Goal: Task Accomplishment & Management: Complete application form

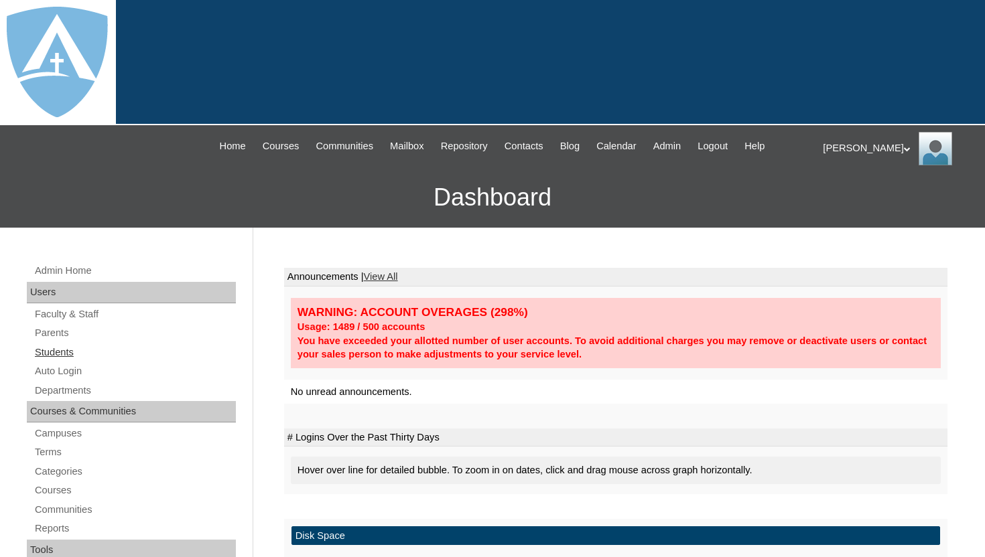
click at [72, 344] on link "Students" at bounding box center [134, 352] width 202 height 17
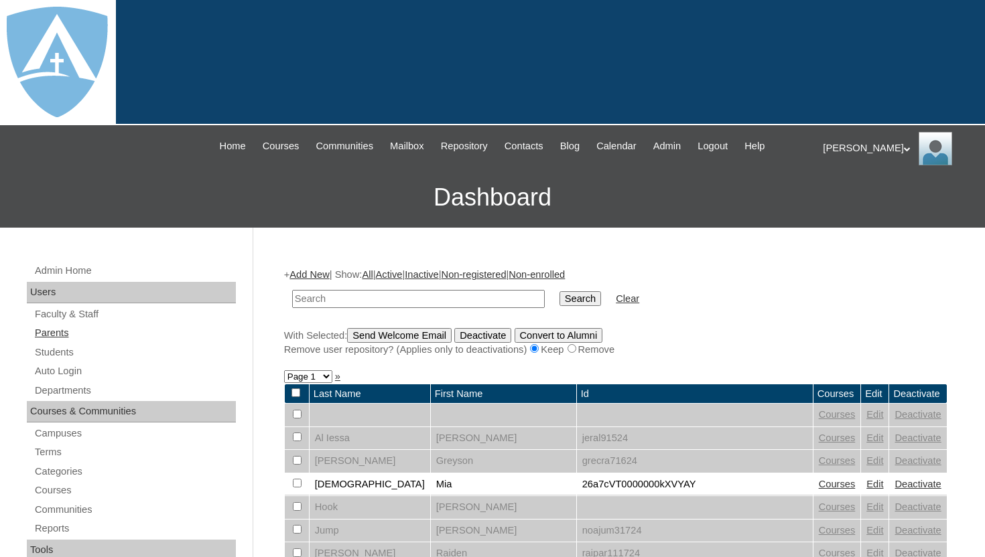
drag, startPoint x: 0, startPoint y: 0, endPoint x: 64, endPoint y: 336, distance: 342.4
click at [64, 336] on link "Parents" at bounding box center [134, 333] width 202 height 17
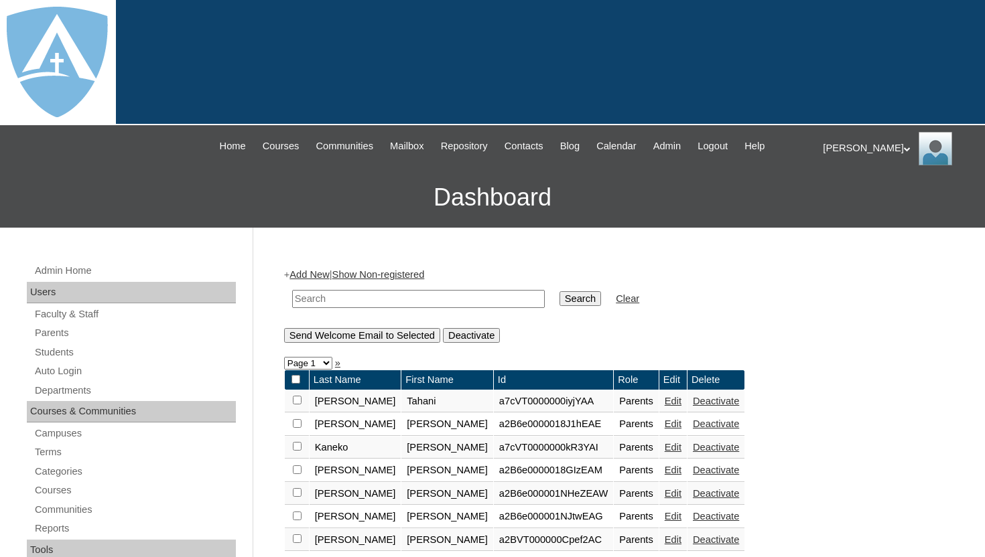
click at [362, 295] on input "text" at bounding box center [418, 299] width 253 height 18
type input "christie Sublet"
click at [559, 291] on input "Search" at bounding box center [580, 298] width 42 height 15
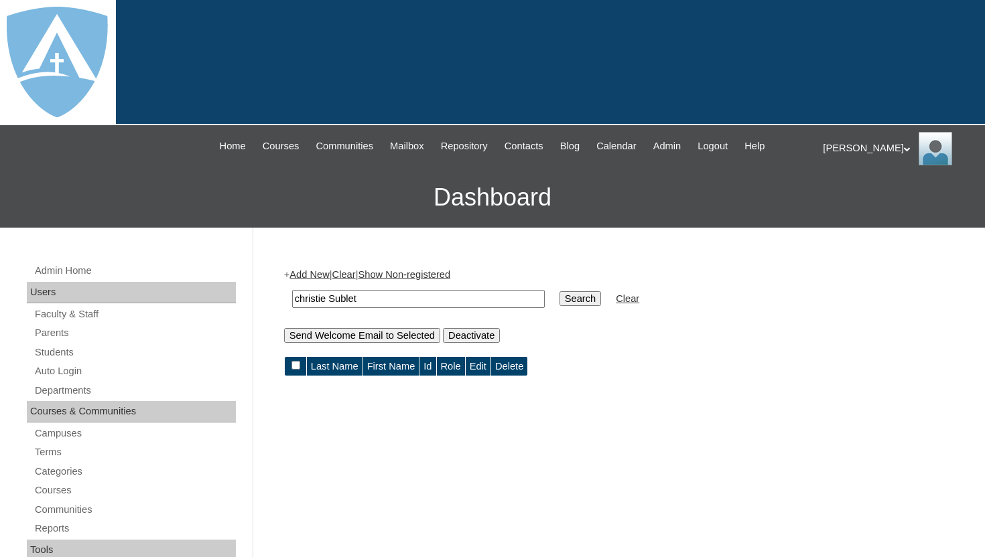
click at [334, 297] on input "christie Sublet" at bounding box center [418, 299] width 253 height 18
type input "Sublet"
click at [586, 298] on input "Search" at bounding box center [580, 298] width 42 height 15
click at [367, 304] on input "Sublet" at bounding box center [418, 299] width 253 height 18
click at [366, 304] on input "Sublet" at bounding box center [418, 299] width 253 height 18
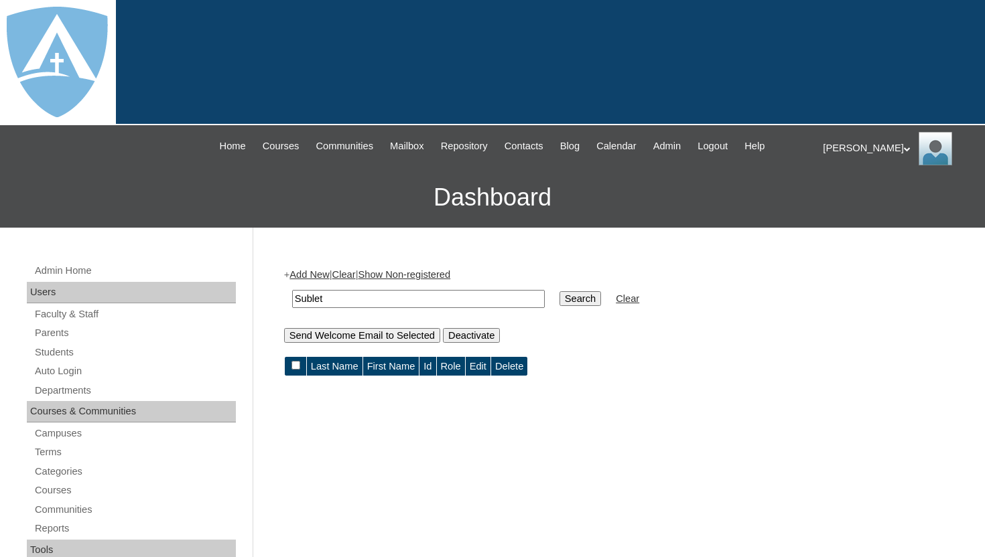
click at [326, 279] on link "Add New" at bounding box center [309, 274] width 40 height 11
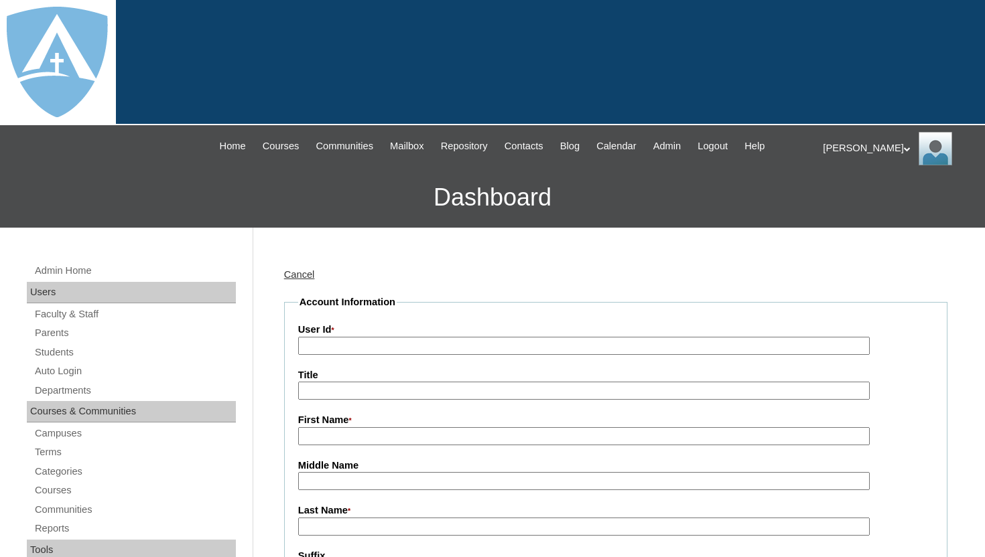
type input "tlambert"
click at [335, 344] on input "User Id *" at bounding box center [583, 346] width 571 height 18
paste input "a7cVT0000000qLBYAY"
type input "a7cVT0000000qLBYAY"
click at [334, 434] on input "First Name *" at bounding box center [583, 436] width 571 height 18
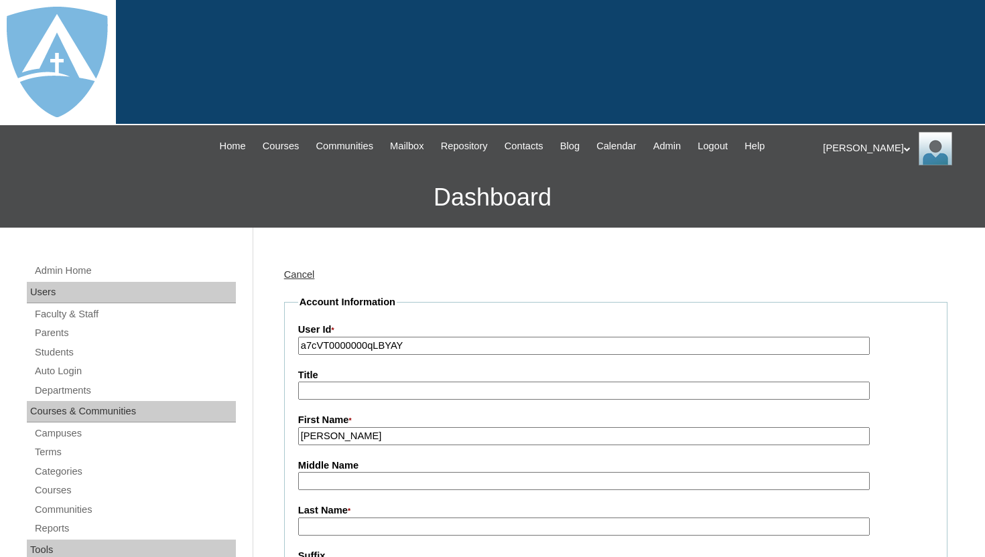
type input "Christie"
click at [330, 524] on input "Last Name *" at bounding box center [583, 527] width 571 height 18
type input "Sublet"
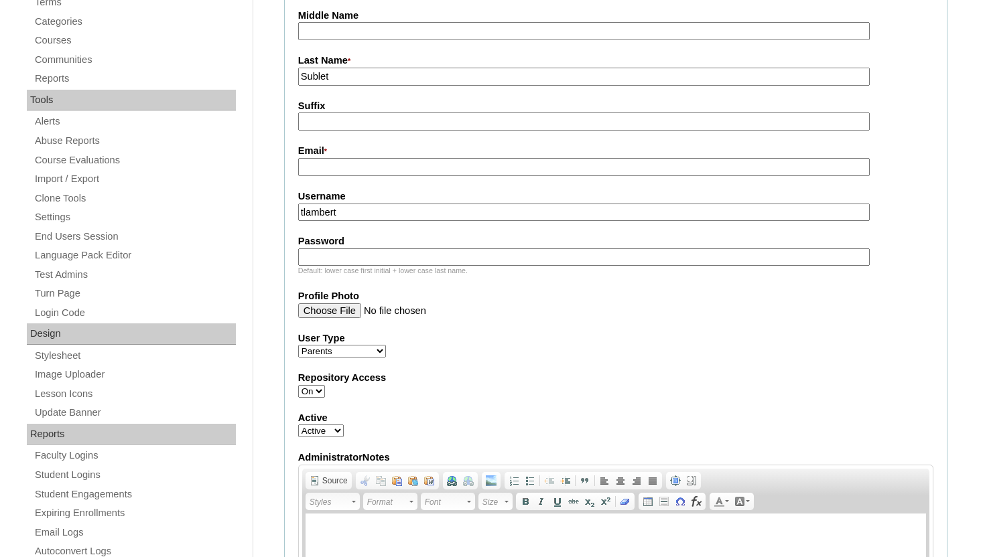
scroll to position [456, 0]
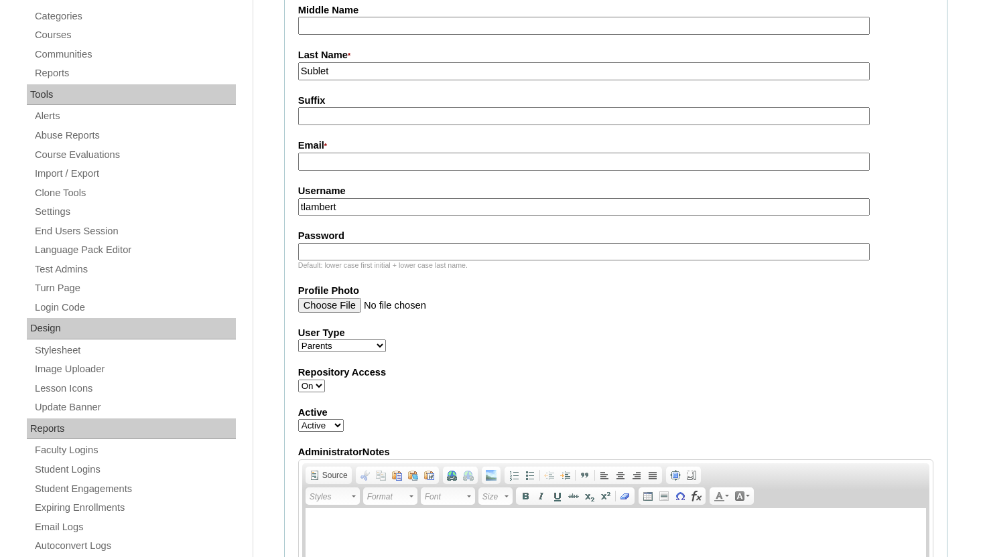
click at [458, 165] on input "Email *" at bounding box center [583, 162] width 571 height 18
paste input "christie75771@yahoo.com"
type input "christie75771@yahoo.com"
drag, startPoint x: 352, startPoint y: 211, endPoint x: 290, endPoint y: 209, distance: 62.3
click at [289, 209] on fieldset "Account Information User Id * a7cVT0000000qLBYAY Title First Name * Christie Mi…" at bounding box center [615, 266] width 663 height 852
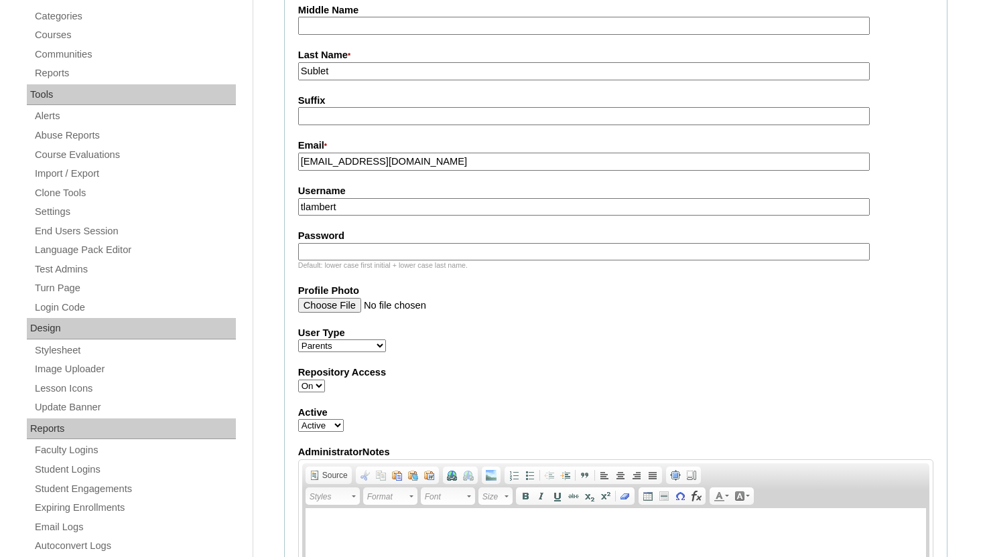
paste input "christie75771@yahoo.com"
type input "christie75771@yahoo.com"
click at [329, 251] on input "Password" at bounding box center [583, 252] width 571 height 18
paste input "christie75771@yahoo.com"
type input "christie75771@yahoo.com"
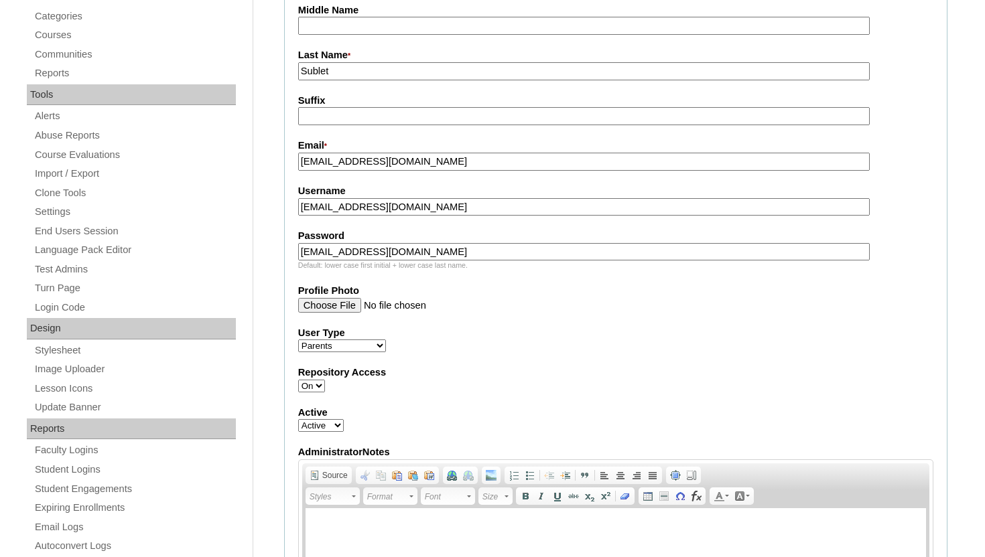
click at [514, 327] on label "User Type" at bounding box center [615, 333] width 635 height 14
click at [386, 340] on select "Faculty Staff Student Parents School Facilitators" at bounding box center [342, 346] width 88 height 13
click at [298, 341] on select "Faculty Staff Student Parents School Facilitators" at bounding box center [342, 346] width 88 height 13
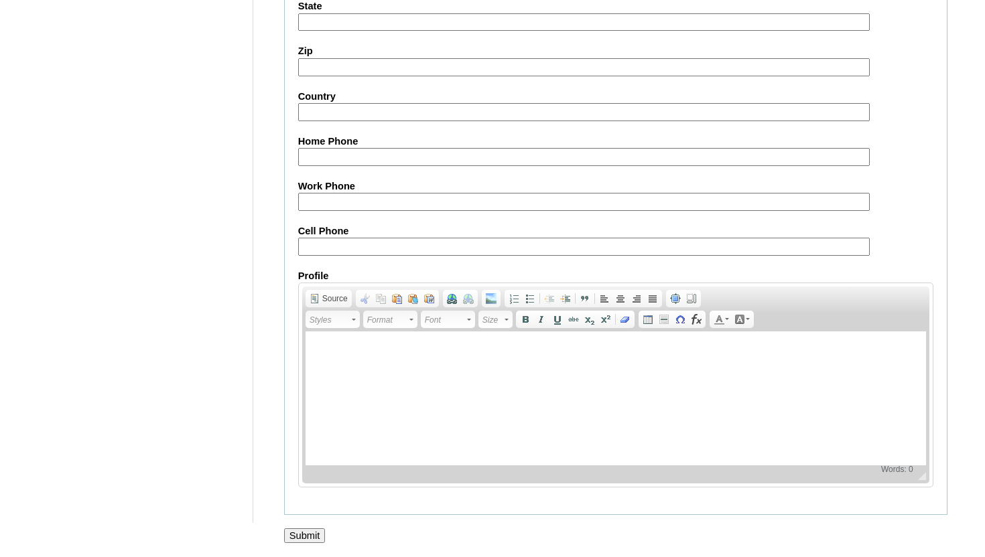
scroll to position [1326, 0]
click at [314, 534] on input "Submit" at bounding box center [305, 536] width 42 height 15
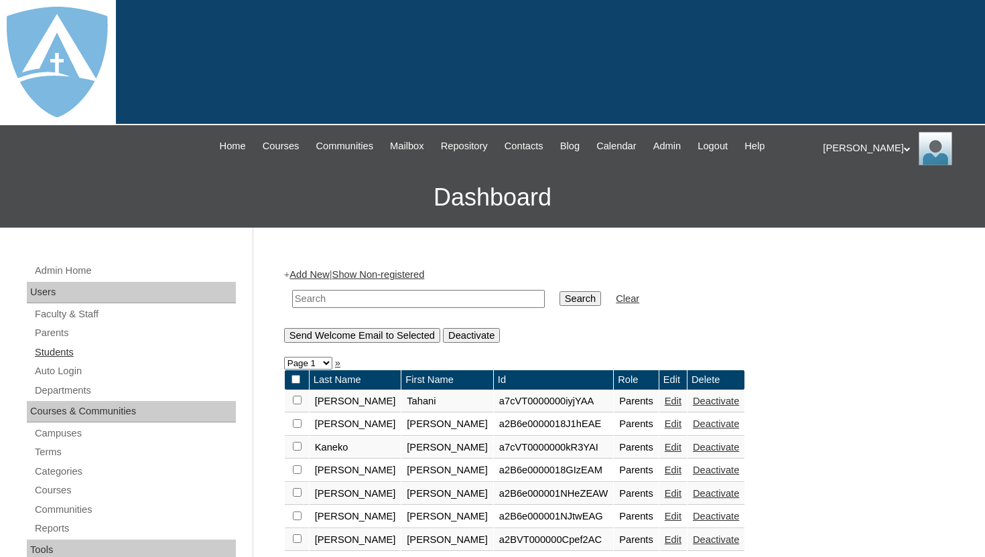
click at [60, 355] on link "Students" at bounding box center [134, 352] width 202 height 17
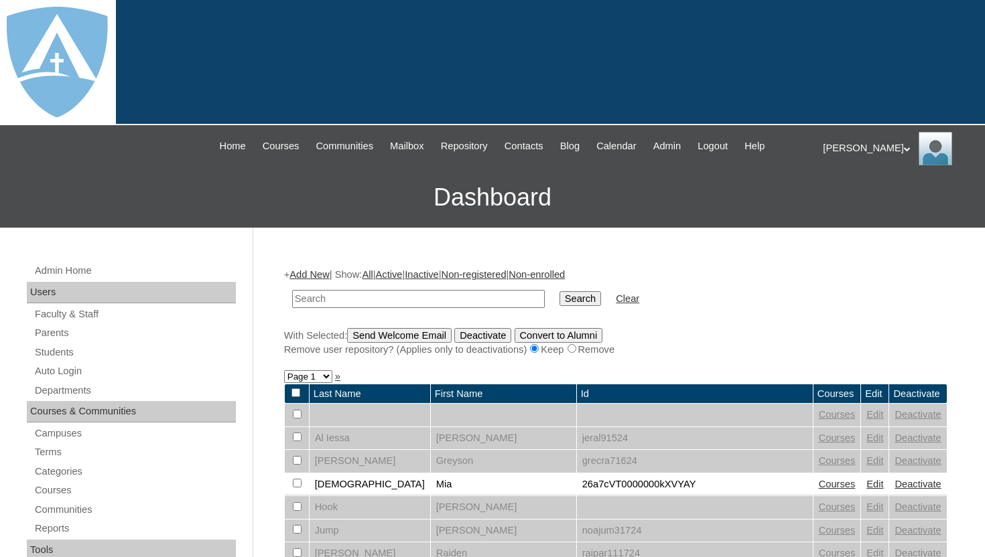
click at [322, 276] on link "Add New" at bounding box center [309, 274] width 40 height 11
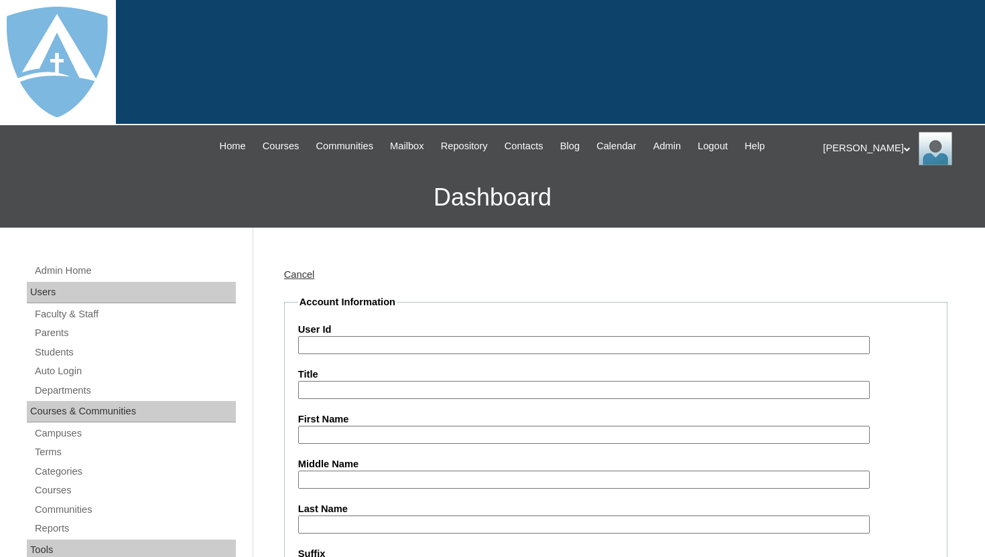
type input "tlambert"
click at [359, 432] on input "First Name" at bounding box center [583, 435] width 571 height 18
paste input "Presely Matlock"
drag, startPoint x: 339, startPoint y: 435, endPoint x: 401, endPoint y: 437, distance: 61.7
click at [401, 437] on input "Presely Matlock" at bounding box center [583, 435] width 571 height 18
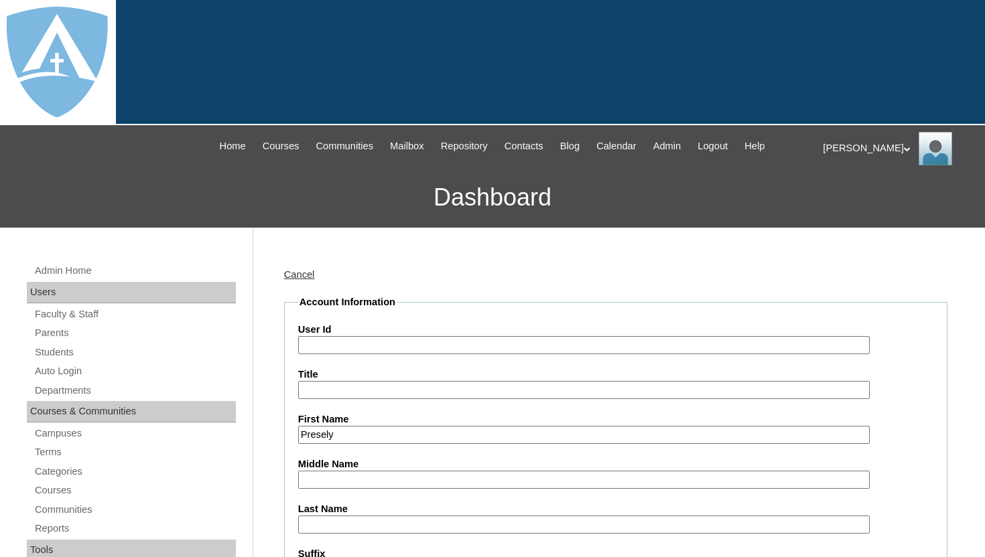
type input "Presely"
click at [382, 517] on input "Last Name" at bounding box center [583, 525] width 571 height 18
paste input "Matlock"
type input "Matlock"
click at [410, 346] on input "User Id" at bounding box center [583, 345] width 571 height 18
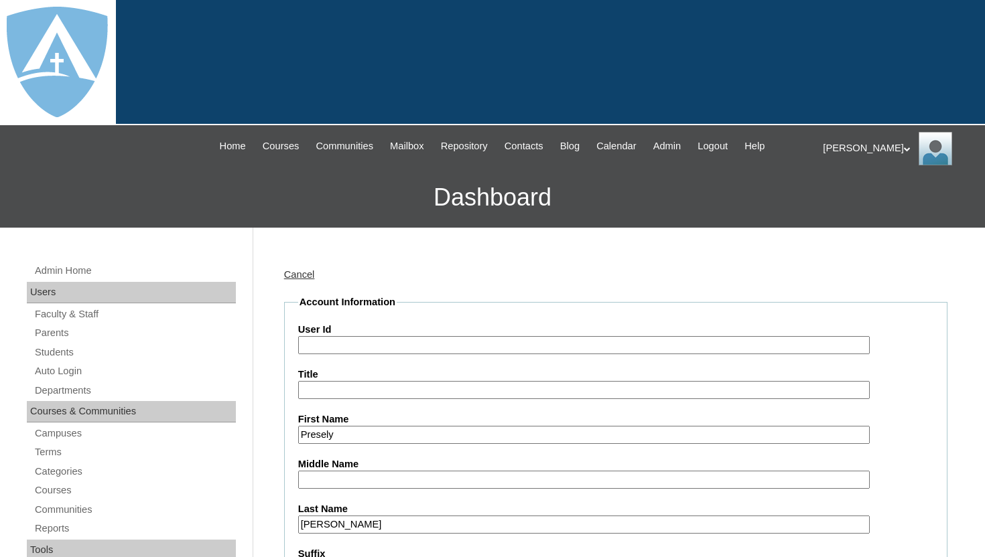
paste input "a7cVT0000000qLBYAY"
click at [302, 343] on input "a7cVT0000000qLBYAY" at bounding box center [583, 345] width 571 height 18
type input "26-a7cVT0000000qLBYAY"
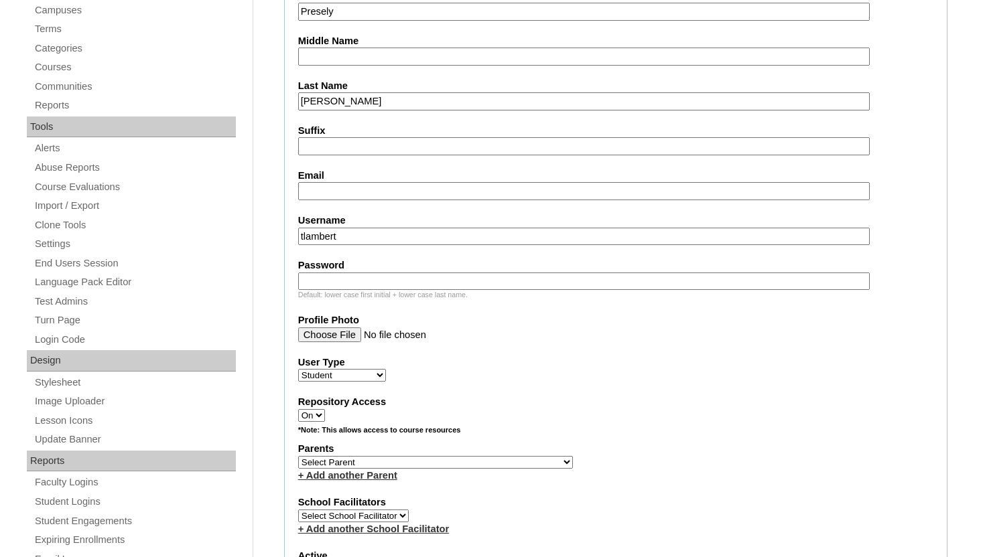
scroll to position [429, 0]
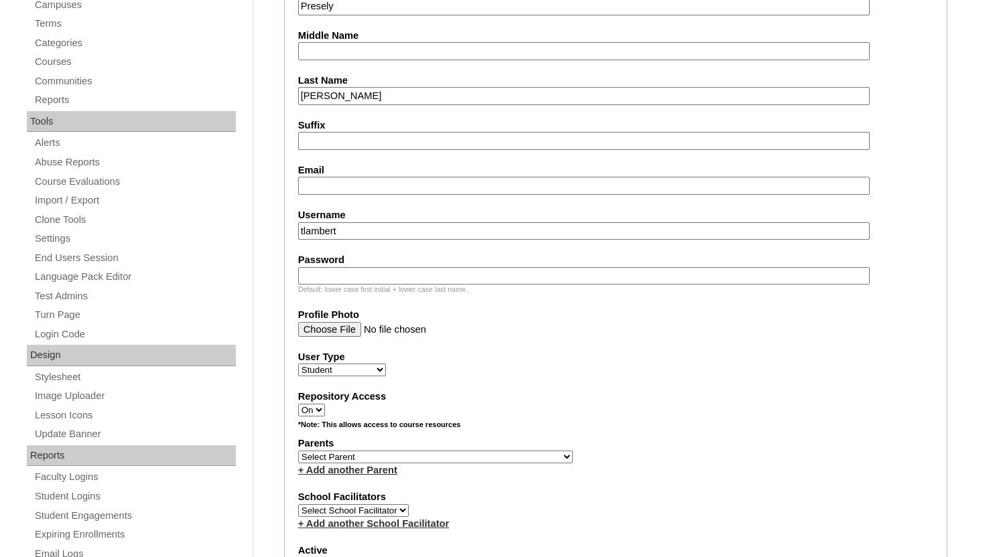
click at [442, 187] on input "Email" at bounding box center [583, 186] width 571 height 18
paste input "pressley.matlock@enlightiumstudent.com"
type input "pressley.matlock@enlightiumstudent.com"
drag, startPoint x: 384, startPoint y: 234, endPoint x: 293, endPoint y: 230, distance: 91.2
click at [293, 230] on fieldset "Account Information User Id 26-a7cVT0000000qLBYAY Title First Name Presely Midd…" at bounding box center [615, 408] width 663 height 1083
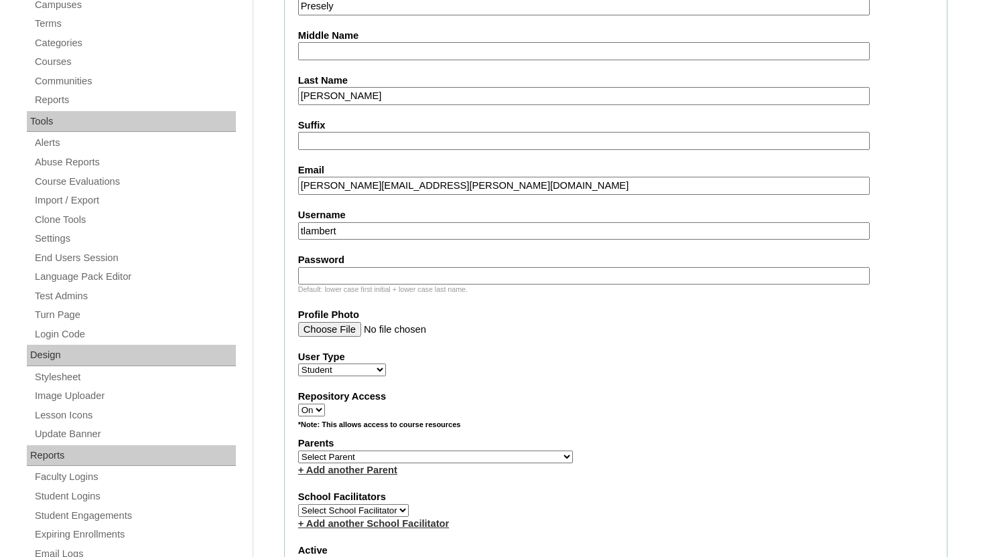
paste input "pressley.matlock@enlightiumstudent.com"
type input "pressley.matlock@enlightiumstudent.com"
click at [328, 271] on input "Password" at bounding box center [583, 276] width 571 height 18
paste input "pressley.matlock@enlightiumstudent.com"
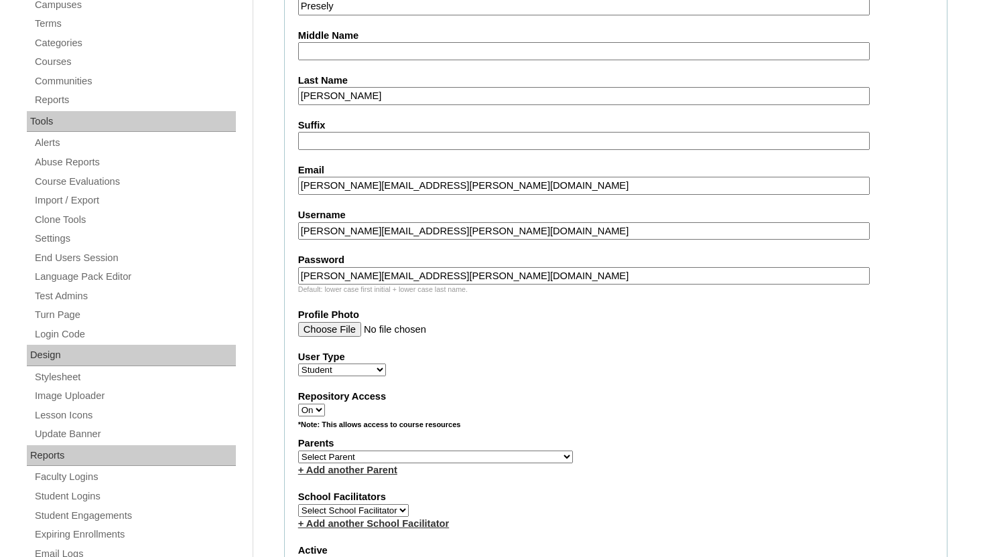
type input "pressley.matlock@enlightiumstudent.com"
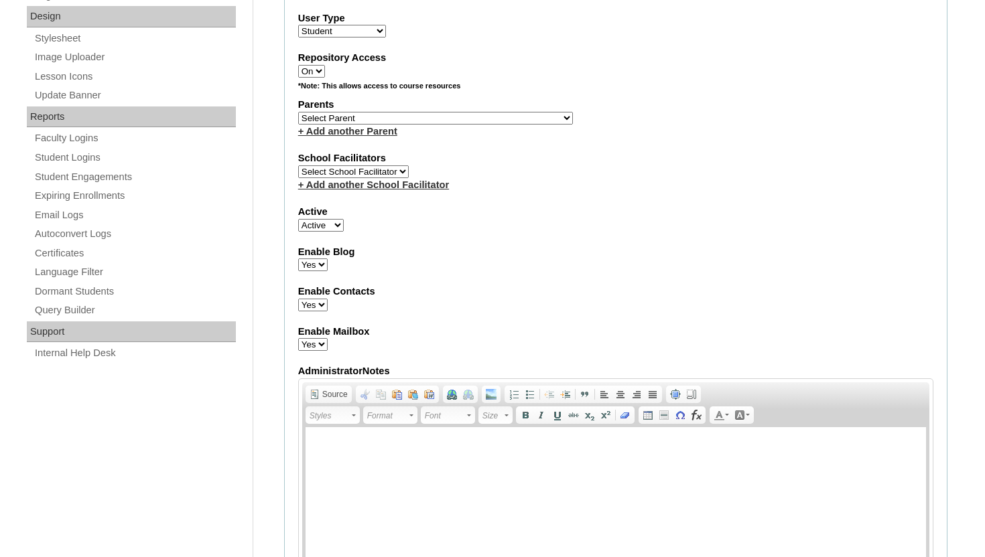
scroll to position [777, 0]
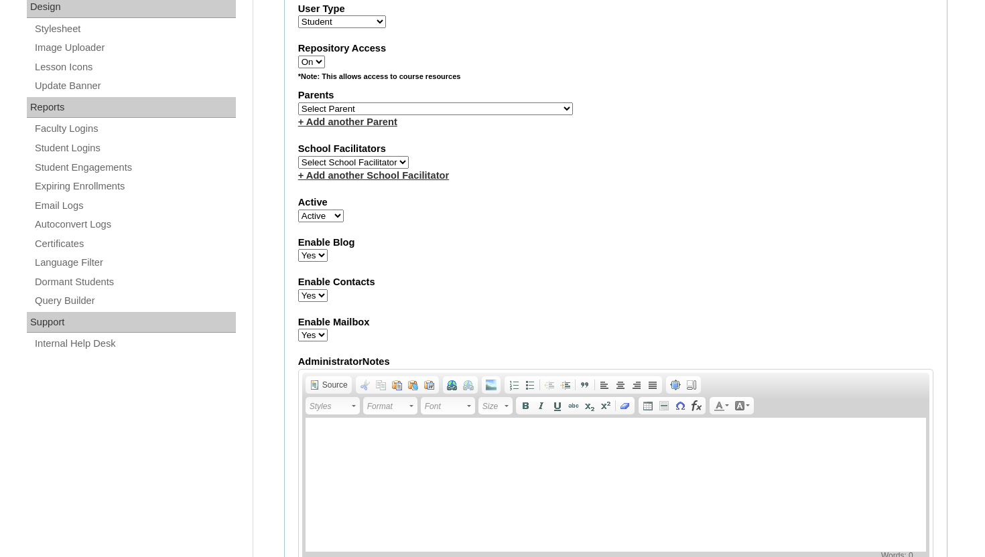
click at [432, 111] on select "Select Parent Abbas, Tahani Garcia, Rosa Kaneko, Chad Labourdette, Jessica Nich…" at bounding box center [435, 109] width 275 height 13
select select "101619"
click at [298, 103] on select "Select Parent Abbas, Tahani Garcia, Rosa Kaneko, Chad Labourdette, Jessica Nich…" at bounding box center [435, 109] width 275 height 13
click at [972, 200] on div "Admin Home Users Faculty & Staff Parents Students Auto Login Departments Course…" at bounding box center [492, 386] width 985 height 1870
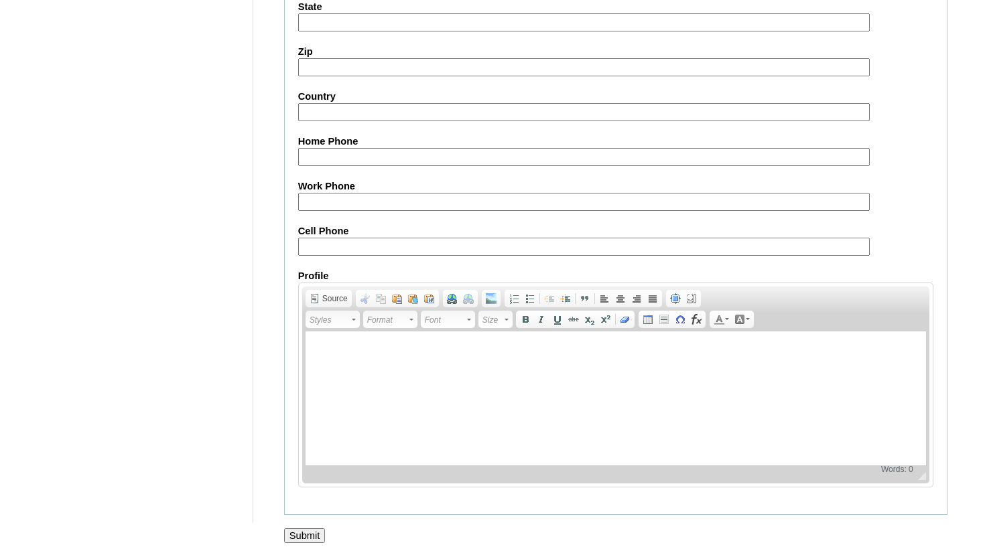
scroll to position [1556, 0]
click at [308, 532] on input "Submit" at bounding box center [305, 536] width 42 height 15
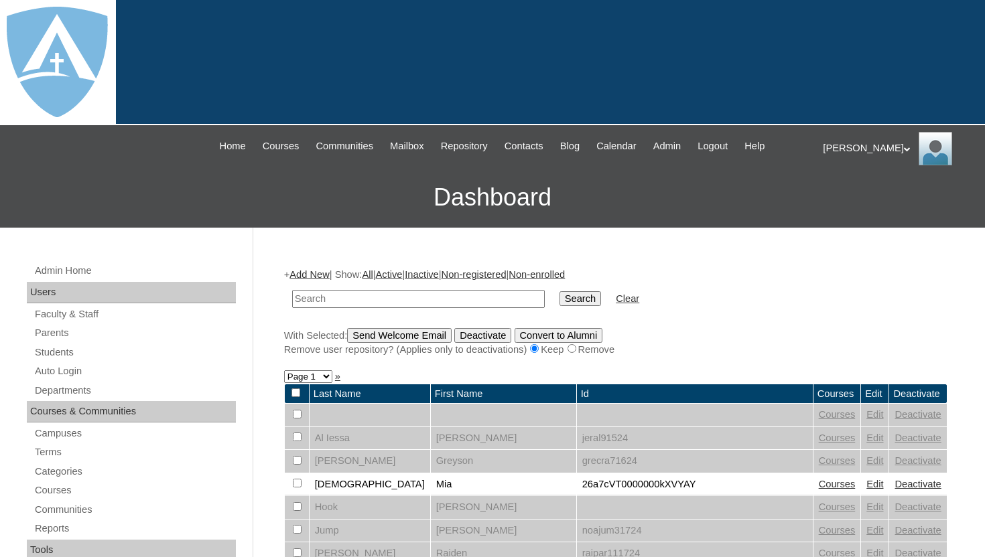
click at [380, 297] on input "text" at bounding box center [418, 299] width 253 height 18
type input "presely"
click at [575, 302] on input "Search" at bounding box center [580, 298] width 42 height 15
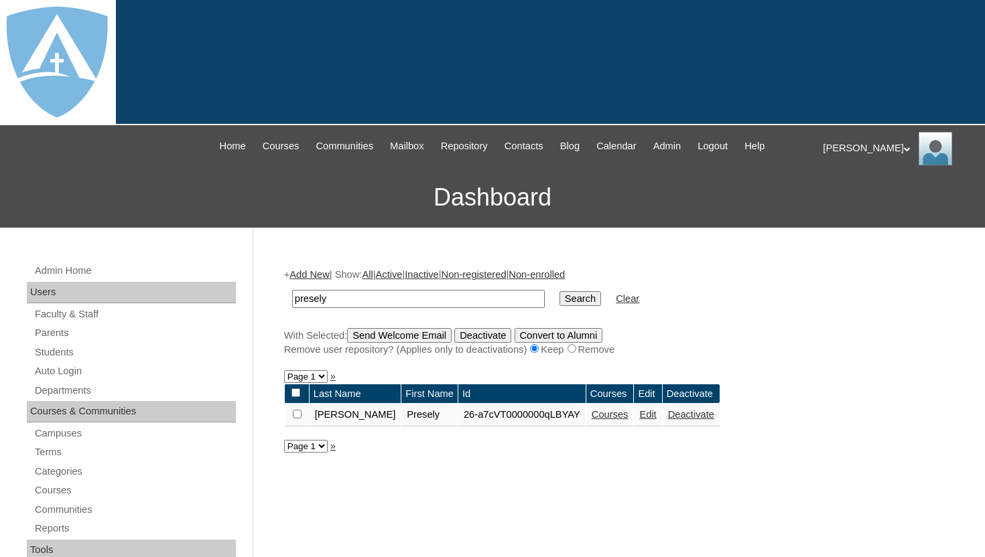
click at [600, 416] on link "Courses" at bounding box center [610, 414] width 37 height 11
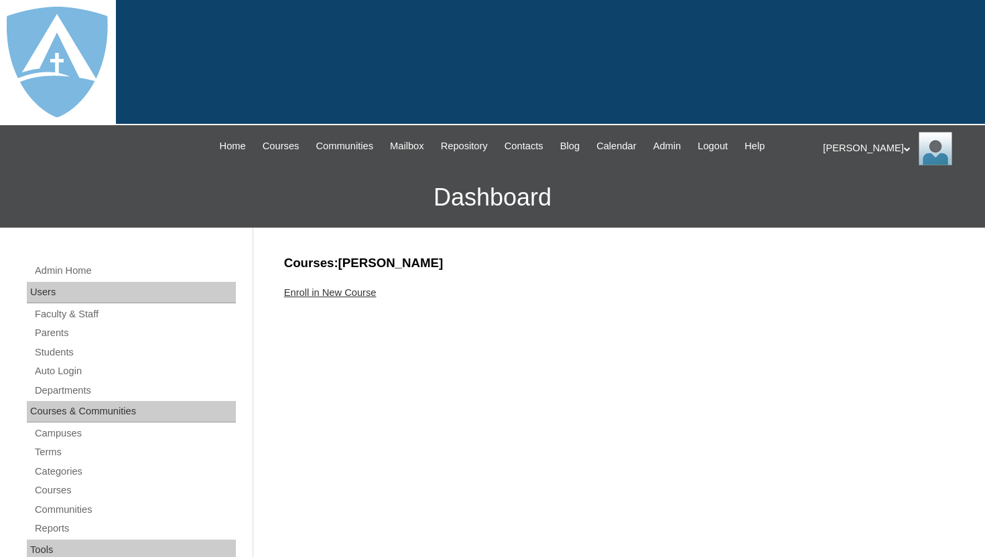
click at [325, 296] on link "Enroll in New Course" at bounding box center [330, 292] width 92 height 11
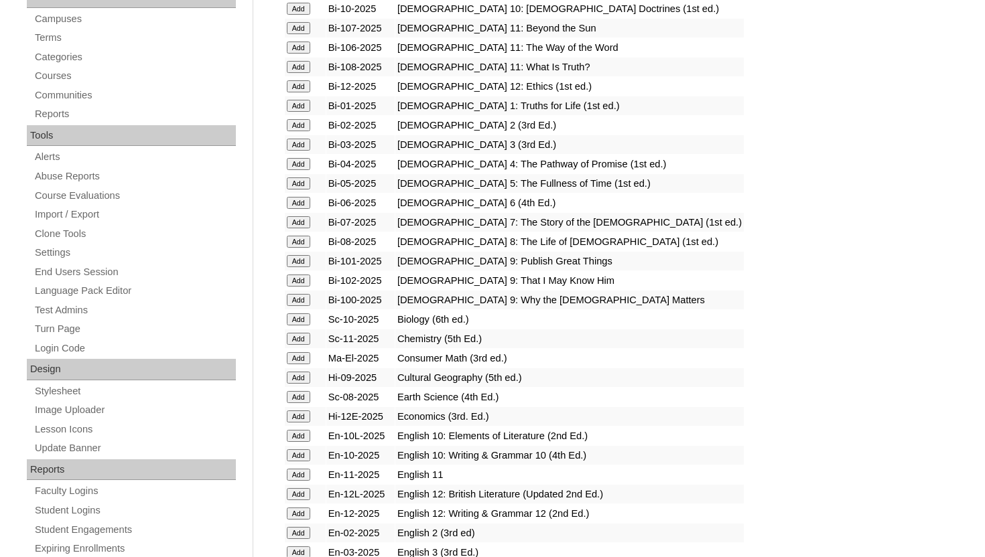
scroll to position [429, 0]
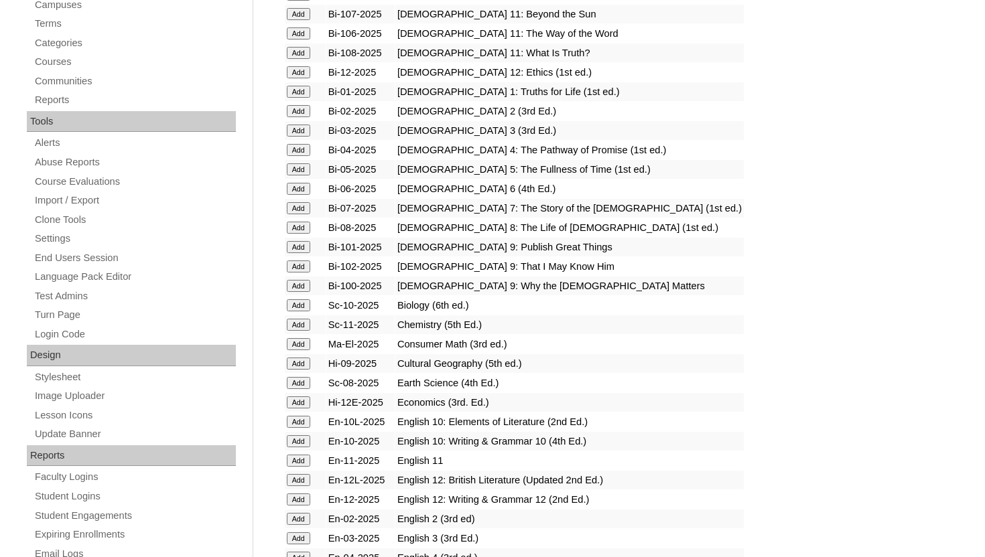
click at [301, 227] on input "Add" at bounding box center [298, 228] width 23 height 12
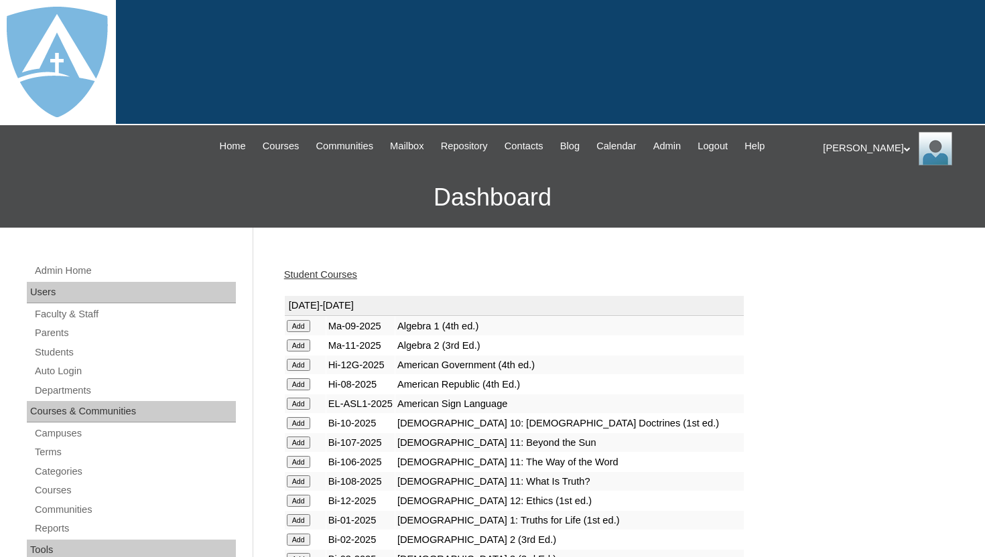
click at [610, 222] on h3 "Dashboard" at bounding box center [492, 197] width 971 height 60
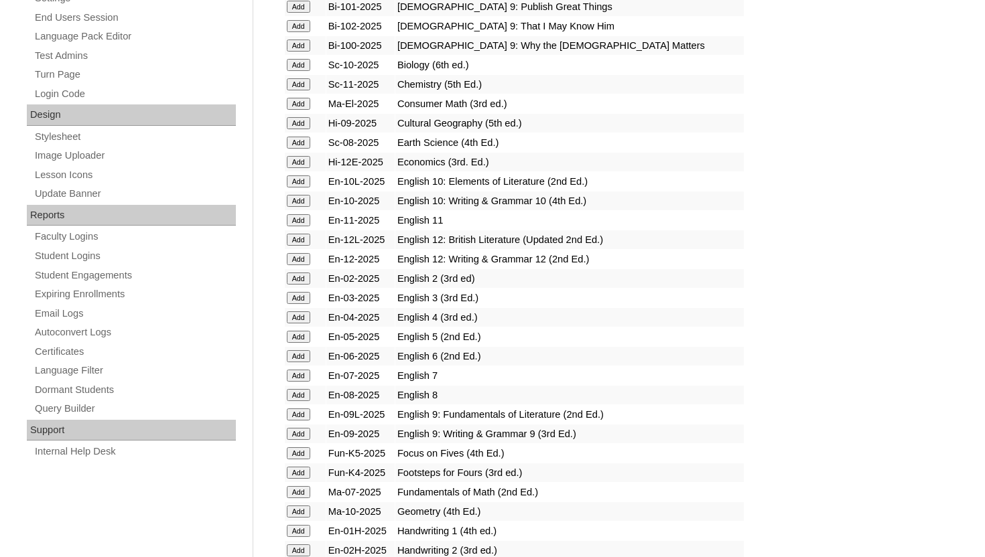
scroll to position [670, 0]
click at [303, 395] on input "Add" at bounding box center [298, 395] width 23 height 12
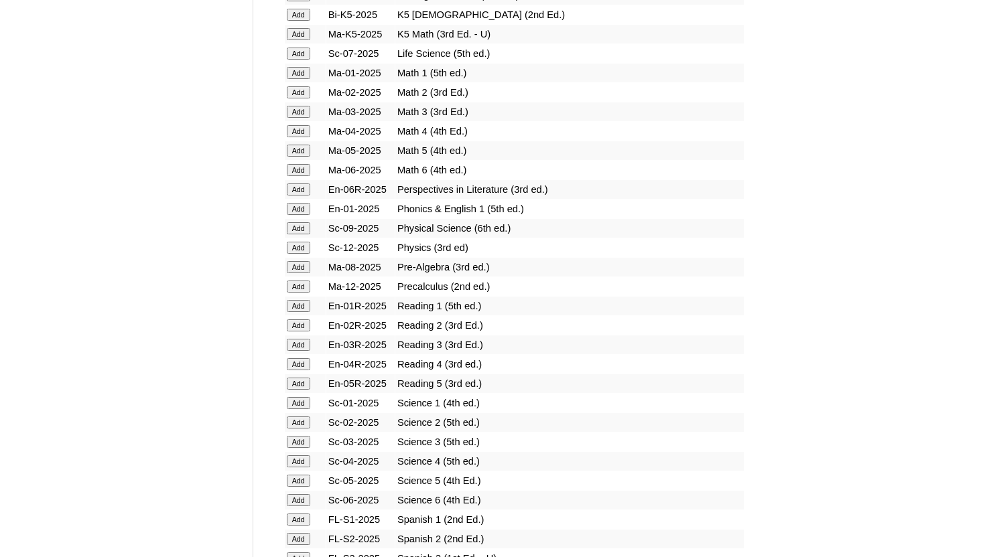
scroll to position [1394, 0]
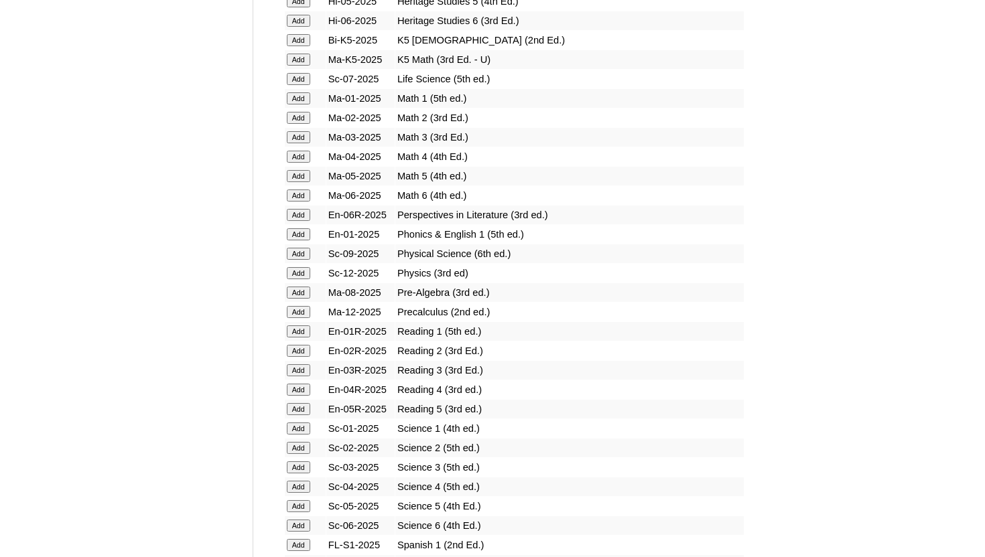
click at [294, 292] on input "Add" at bounding box center [298, 293] width 23 height 12
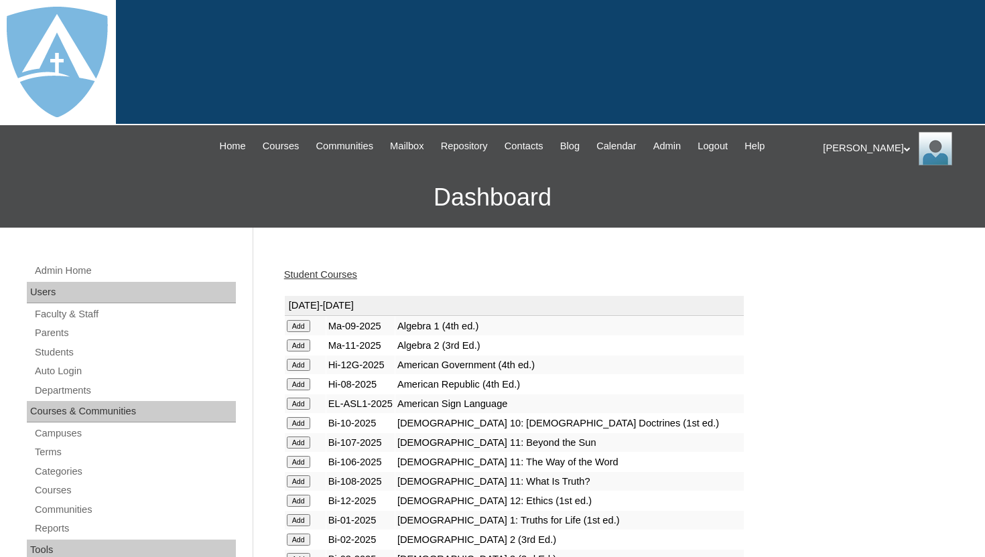
click at [299, 384] on input "Add" at bounding box center [298, 385] width 23 height 12
click at [350, 273] on link "Student Courses" at bounding box center [320, 274] width 73 height 11
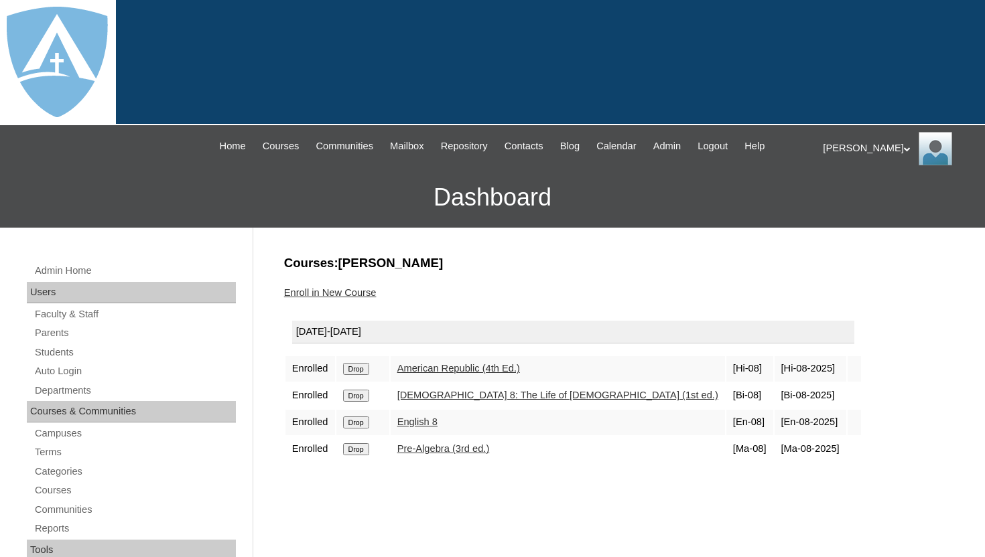
click at [346, 291] on link "Enroll in New Course" at bounding box center [330, 292] width 92 height 11
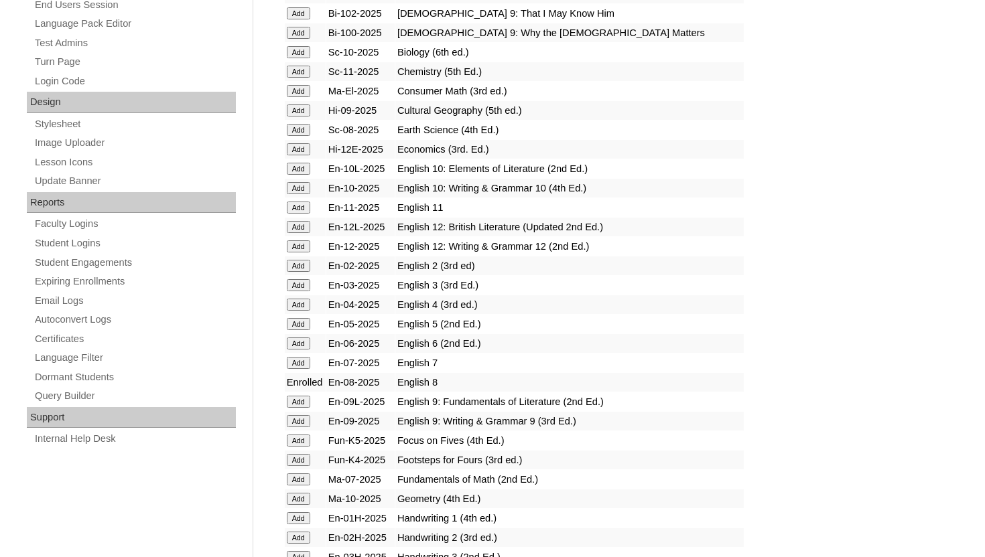
scroll to position [697, 0]
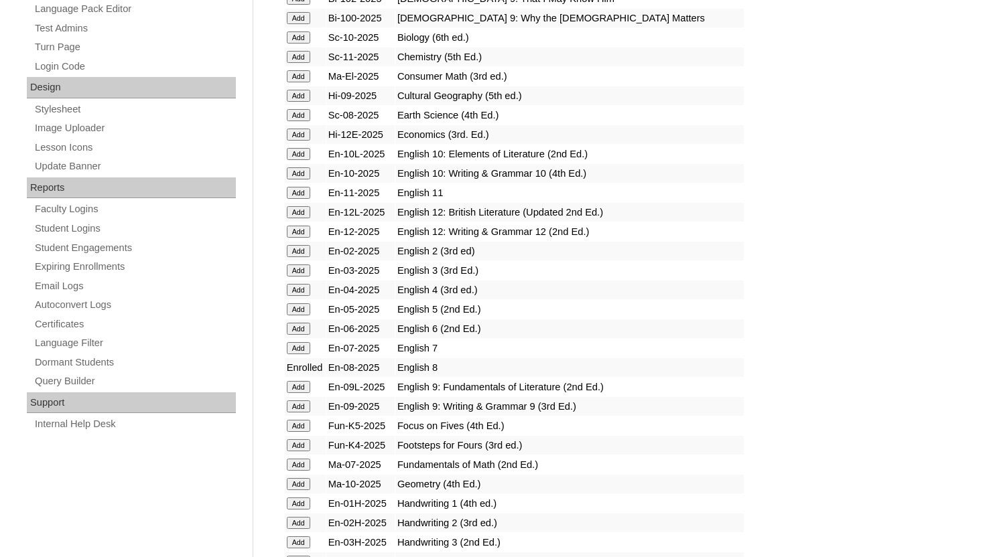
click at [303, 109] on form "Add" at bounding box center [305, 114] width 37 height 11
click at [302, 110] on input "Add" at bounding box center [298, 115] width 23 height 12
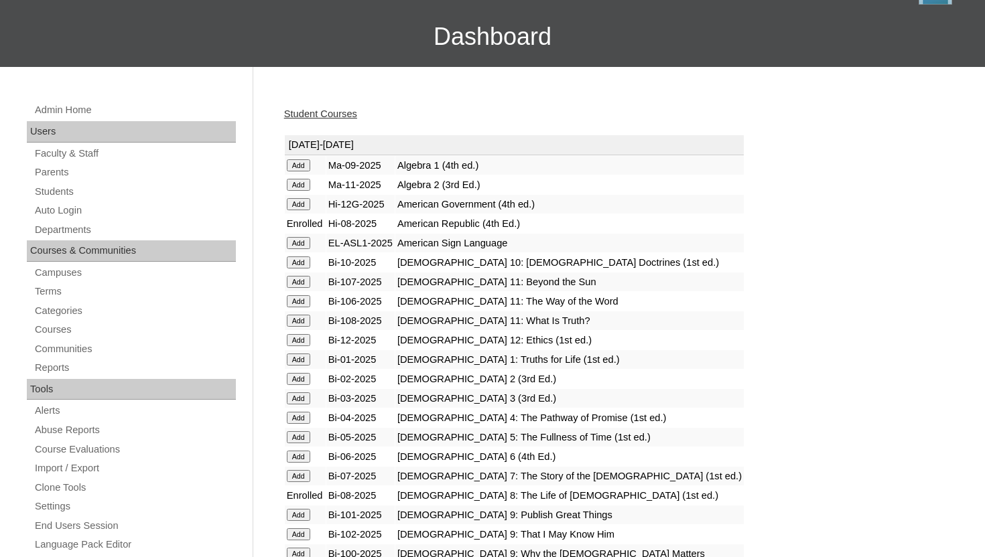
scroll to position [134, 0]
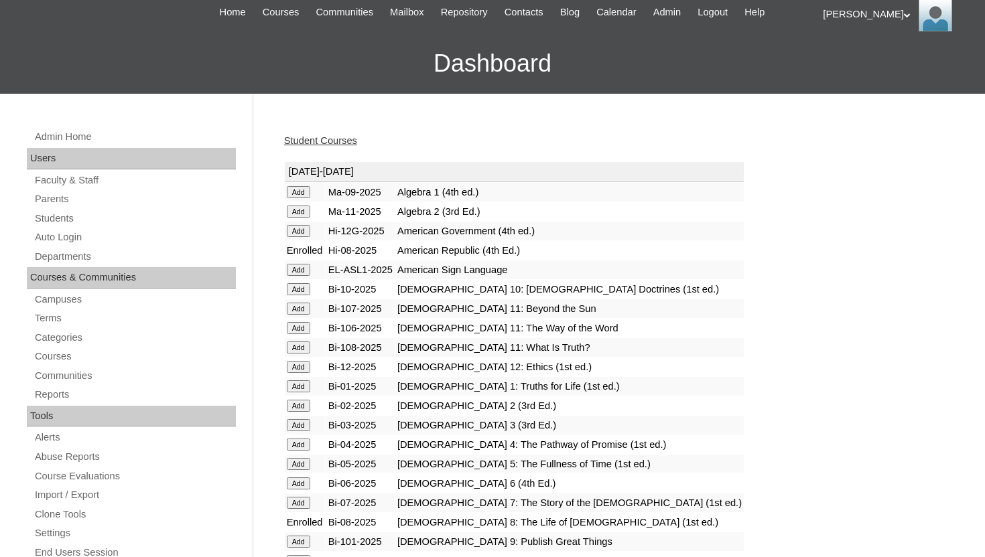
click at [337, 141] on link "Student Courses" at bounding box center [320, 140] width 73 height 11
